Goal: Obtain resource: Obtain resource

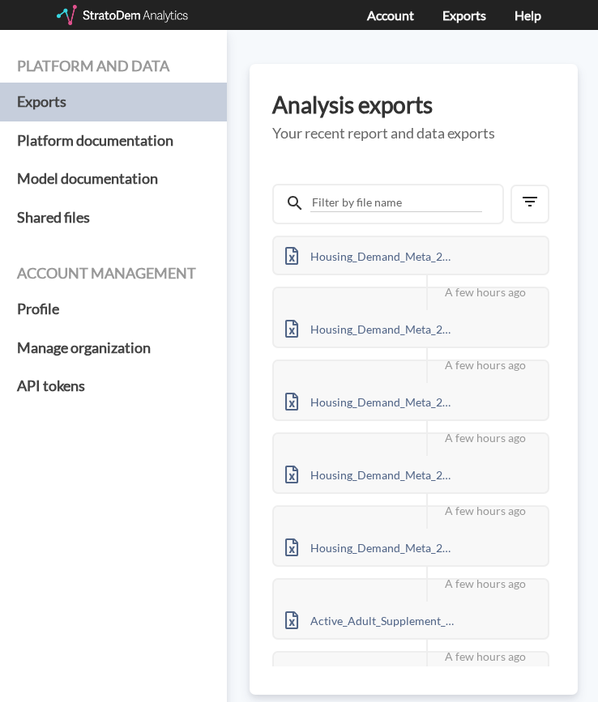
click at [128, 15] on div at bounding box center [124, 15] width 134 height 20
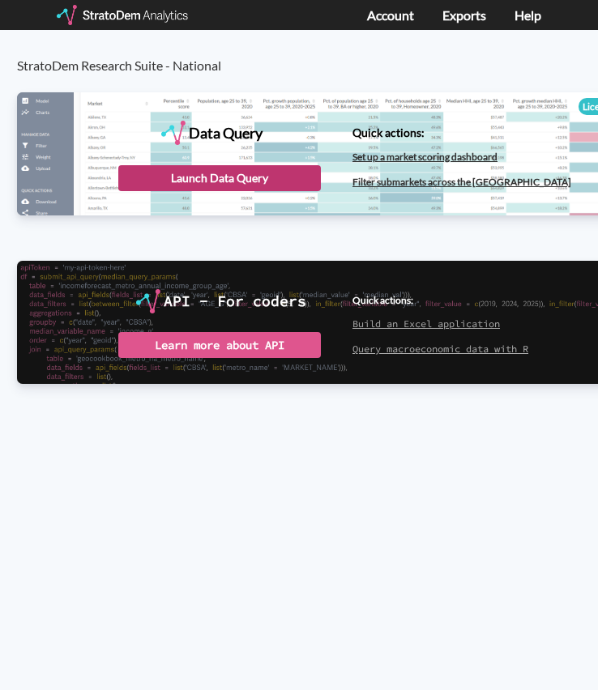
click at [256, 184] on div "Launch Data Query" at bounding box center [219, 178] width 202 height 26
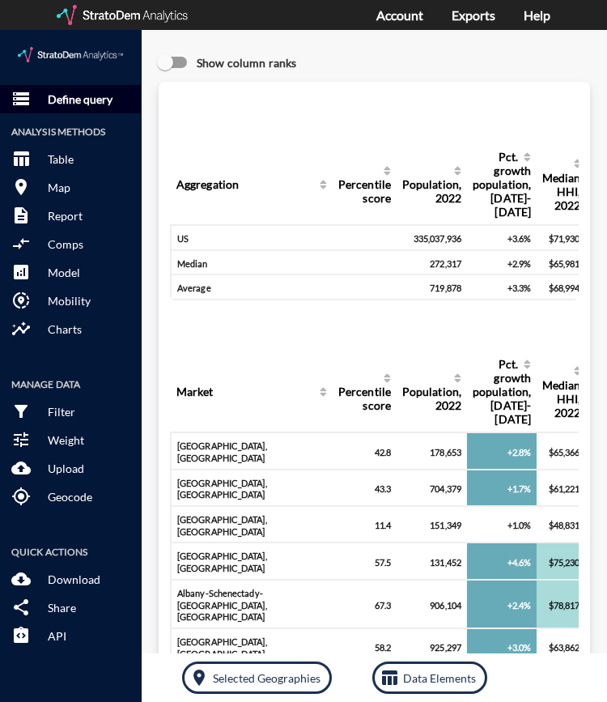
click button "storage Define query"
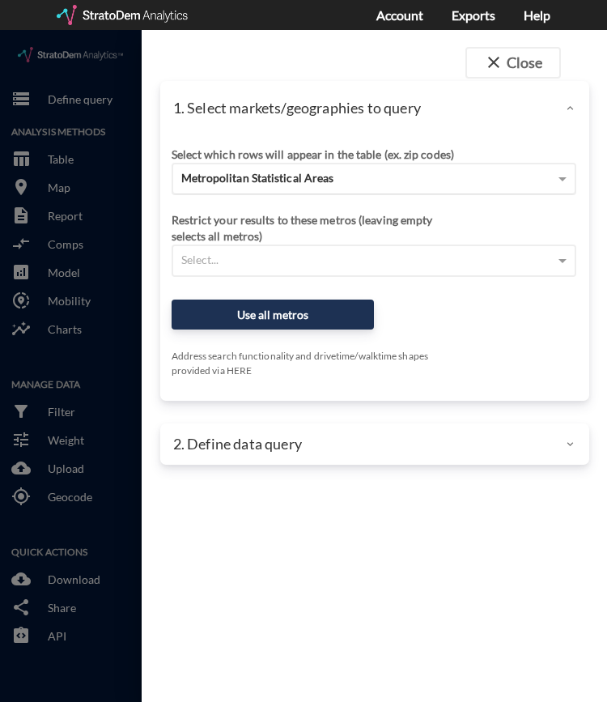
click span "Metropolitan Statistical Areas"
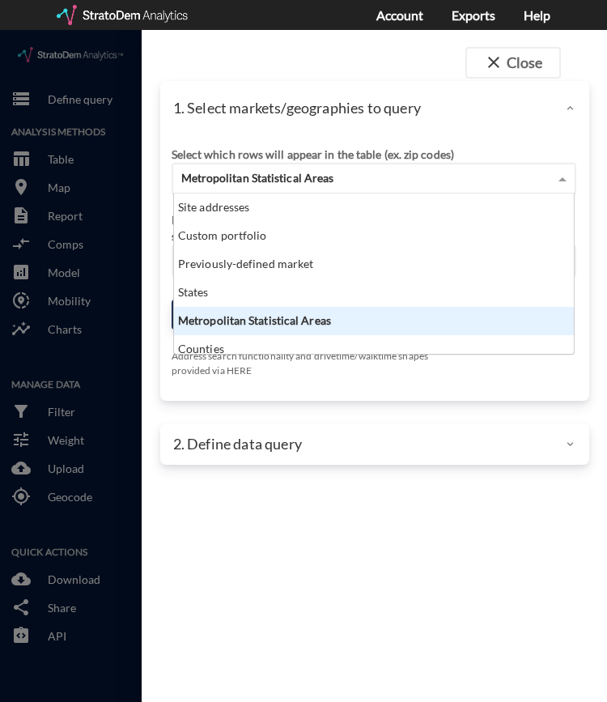
scroll to position [147, 390]
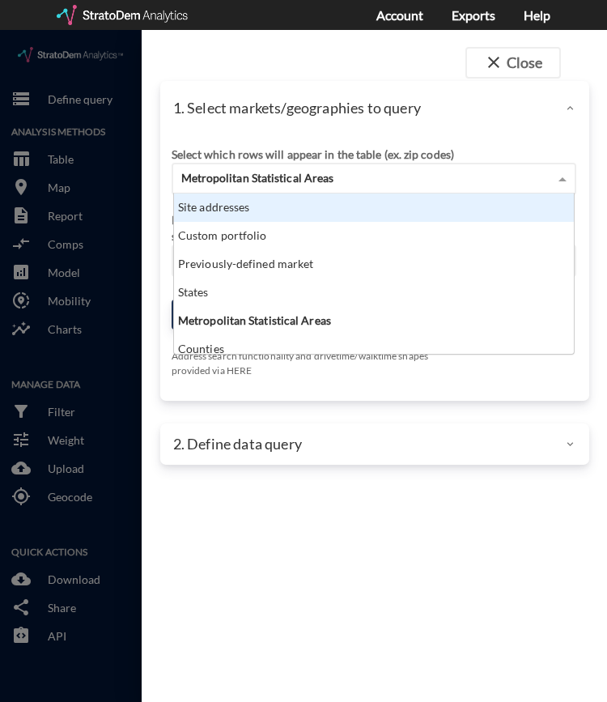
click div "Site addresses"
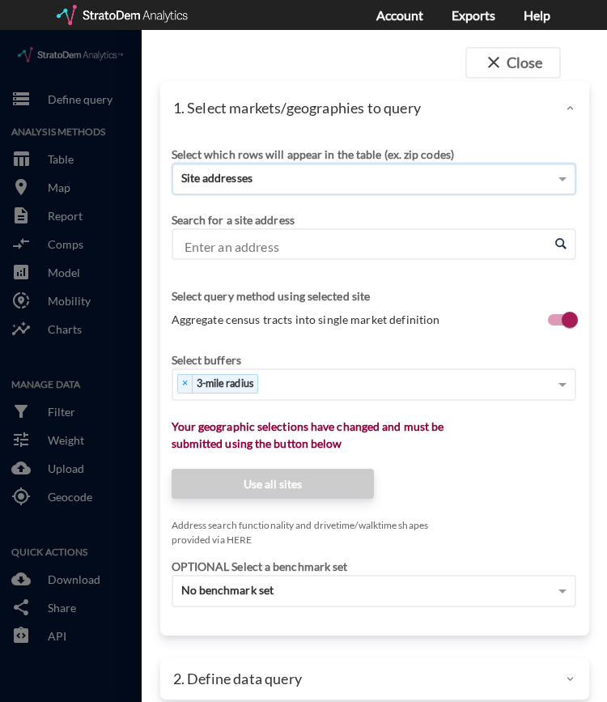
click input "Enter an address"
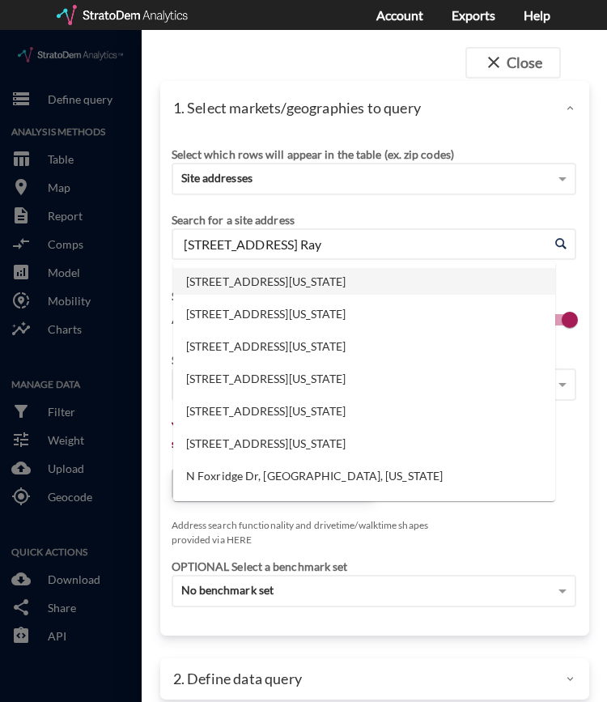
click li "[STREET_ADDRESS][US_STATE]"
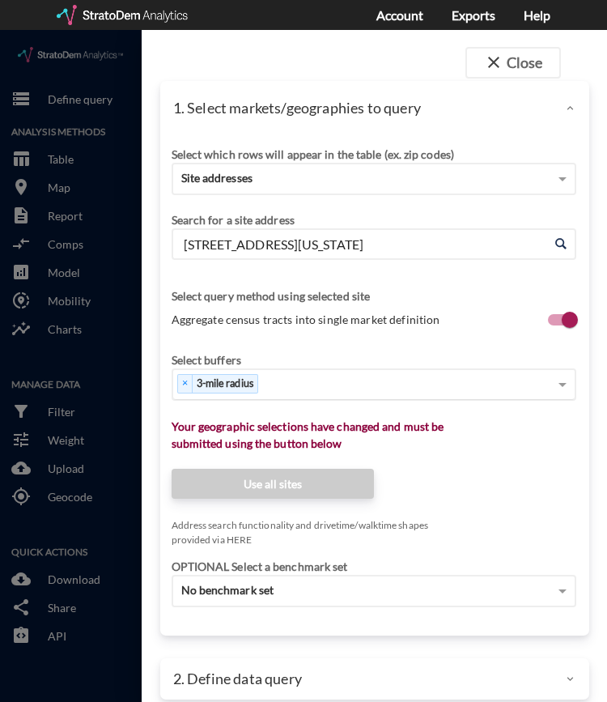
type input "200 N Fox Ridge Dr, Raymore, Missouri"
click div "× 3-mile radius"
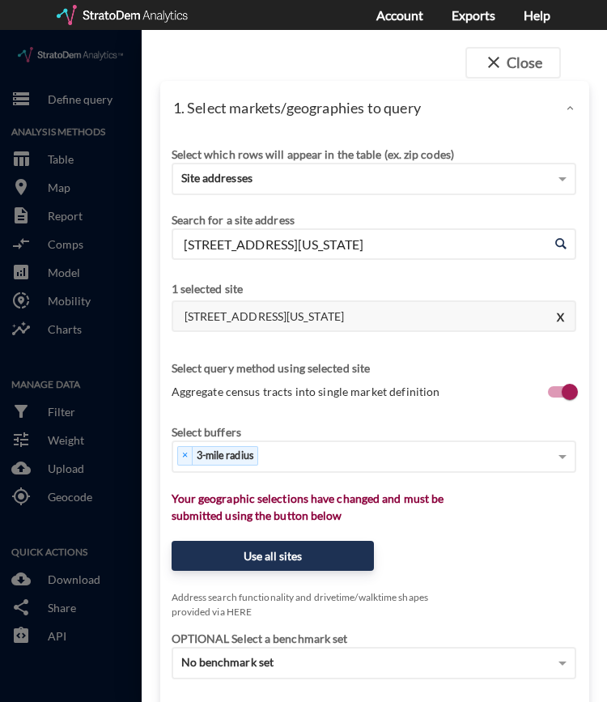
click div "Select buffers"
click div "Select buffers × 3-mile radius"
click div "× 3-mile radius"
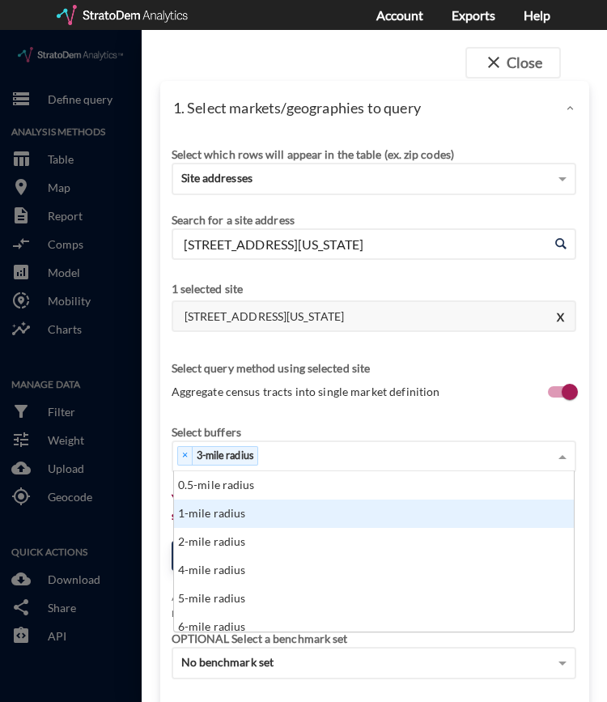
click div "1-mile radius"
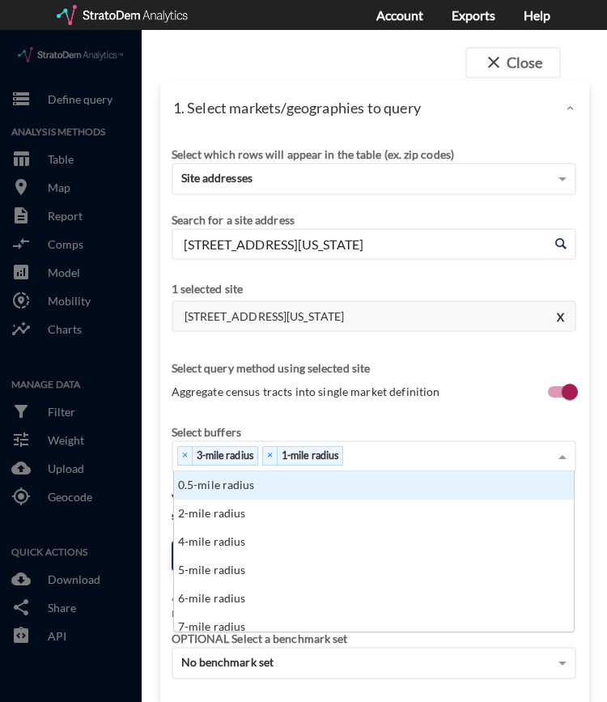
click div "× 3-mile radius × 1-mile radius"
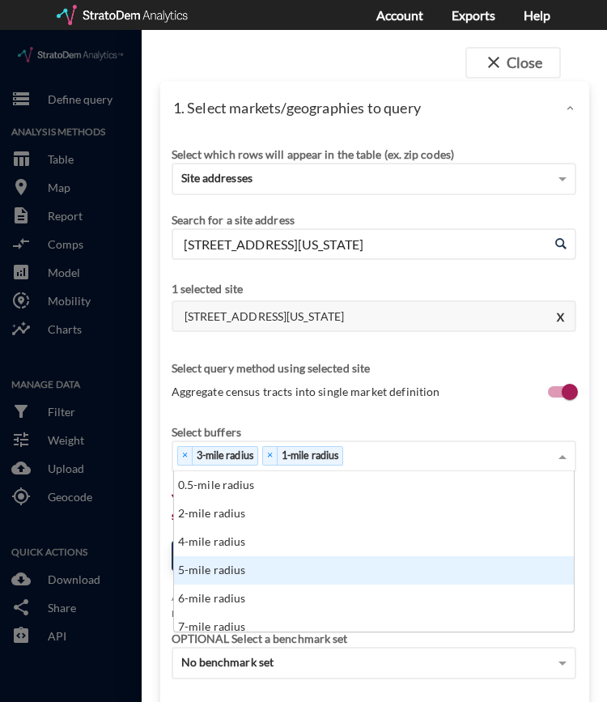
click div "5-mile radius"
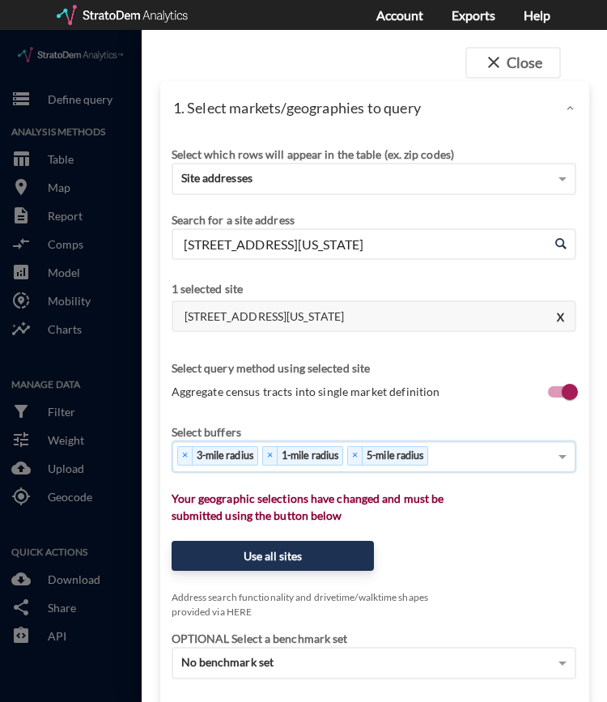
click div "× 3-mile radius × 1-mile radius × 5-mile radius"
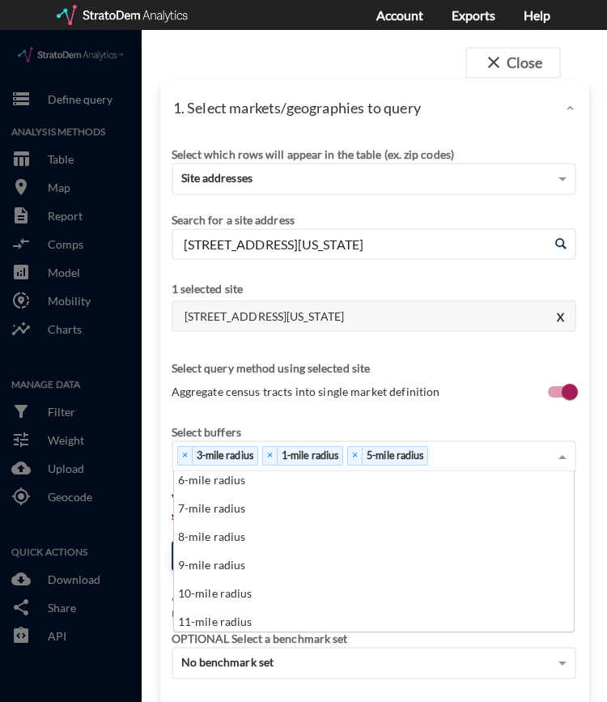
scroll to position [91, 0]
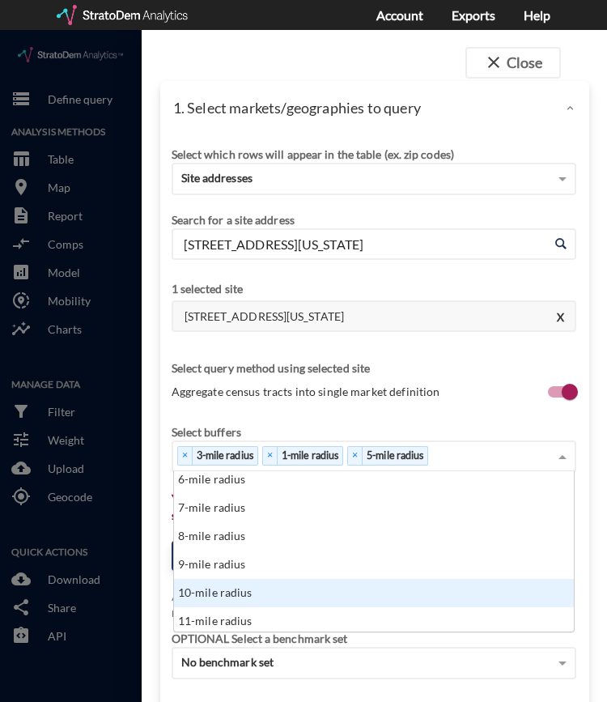
click div "10-mile radius"
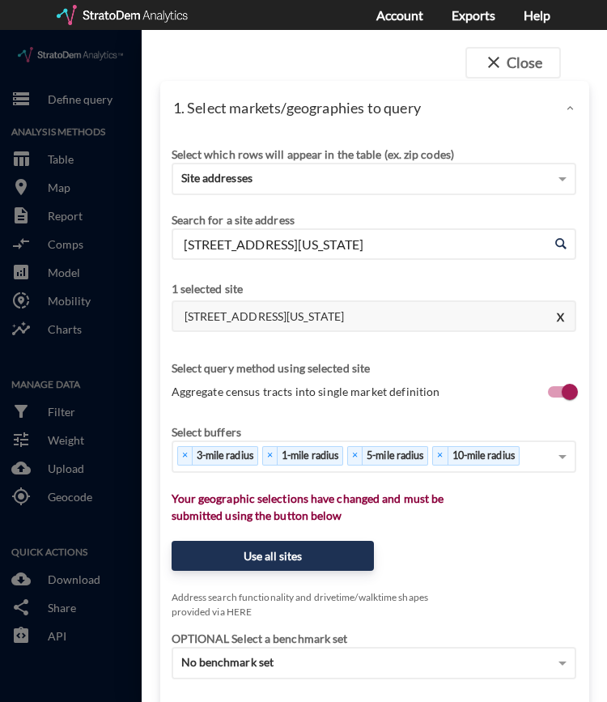
click div "Select which rows will appear in the table (ex. zip codes) Site addresses Selec…"
click button "Use all sites"
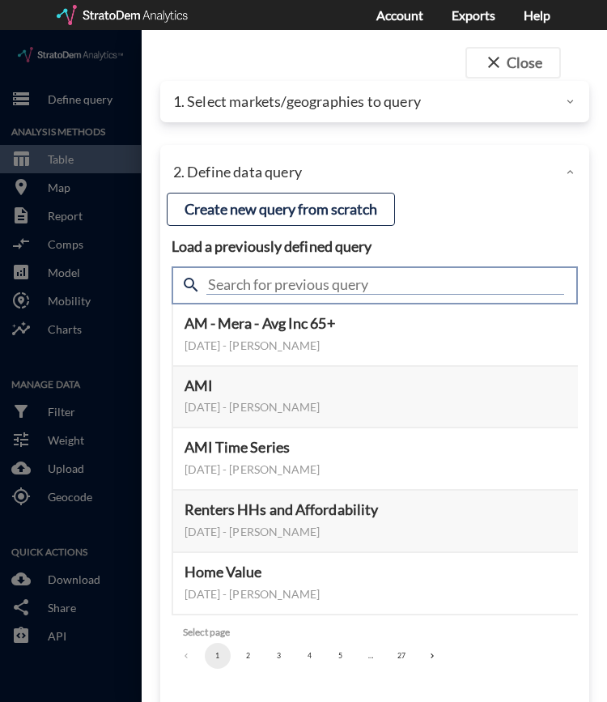
click input "text"
type input "housing demand"
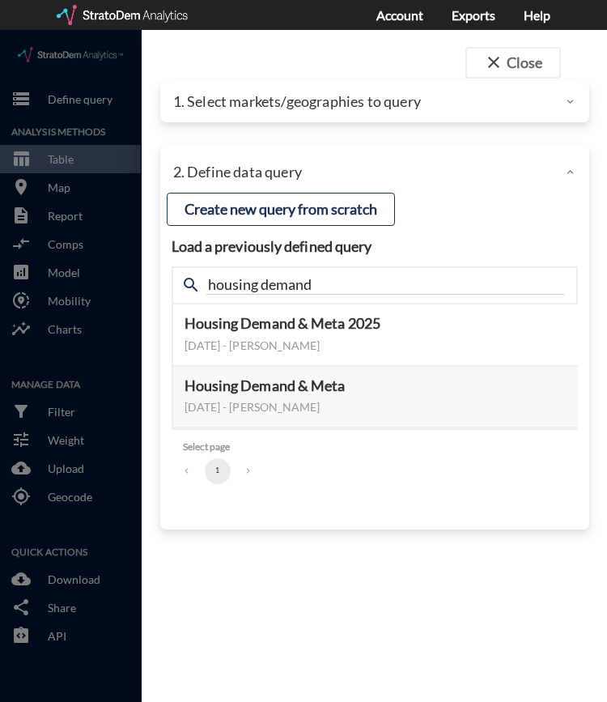
click div "Load a previously defined query Create new query from scratch search housing de…"
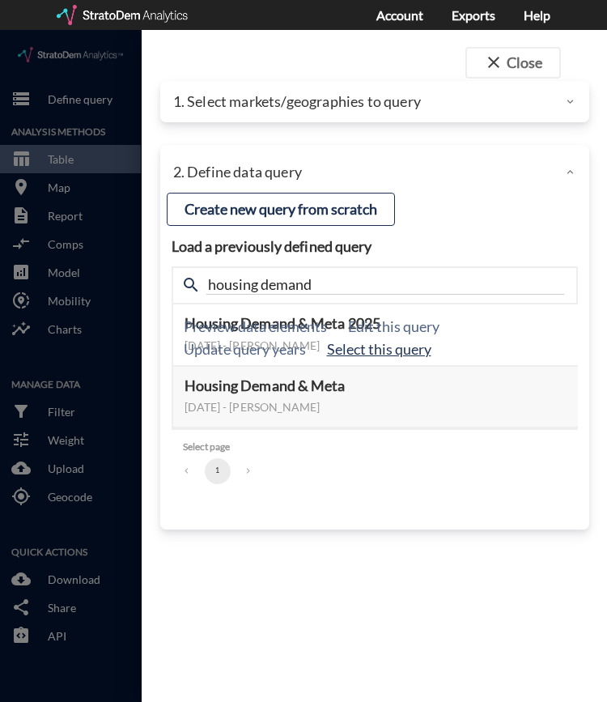
click button "Select this query"
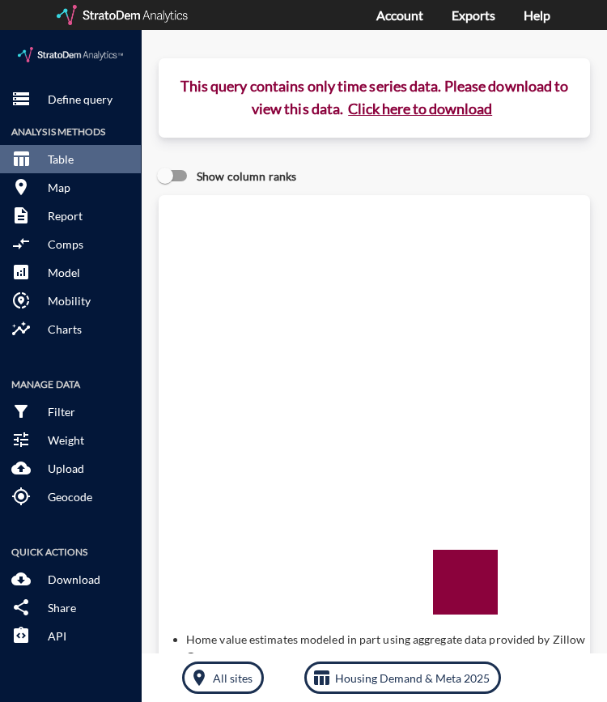
click button "Click here to download"
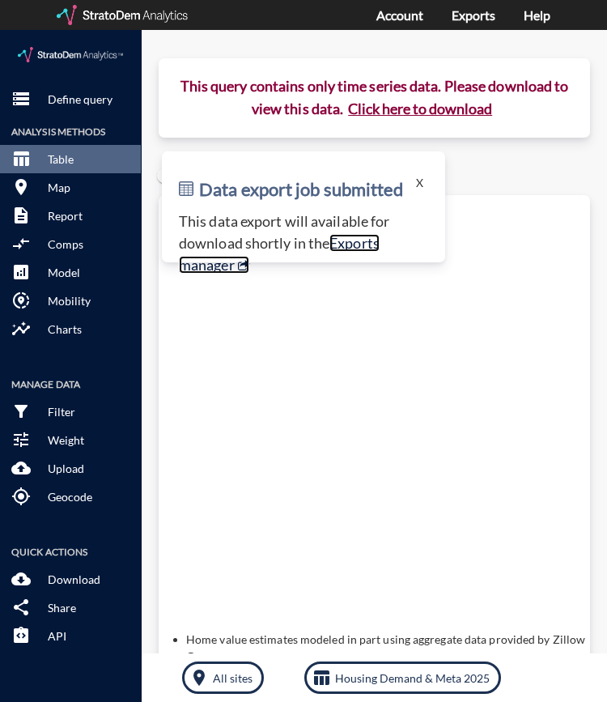
click link "Exports manager"
